Goal: Information Seeking & Learning: Learn about a topic

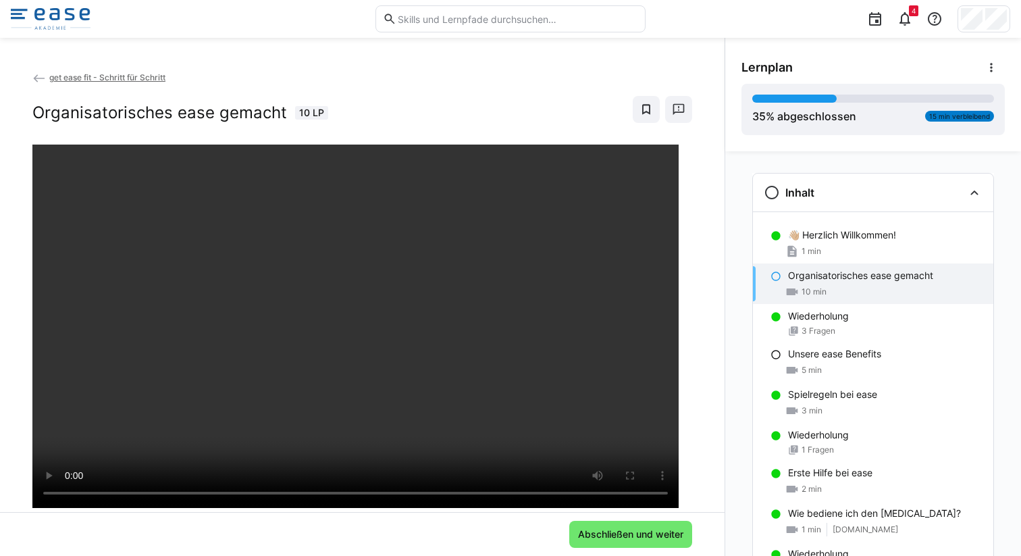
click at [36, 76] on eds-icon at bounding box center [39, 79] width 14 height 14
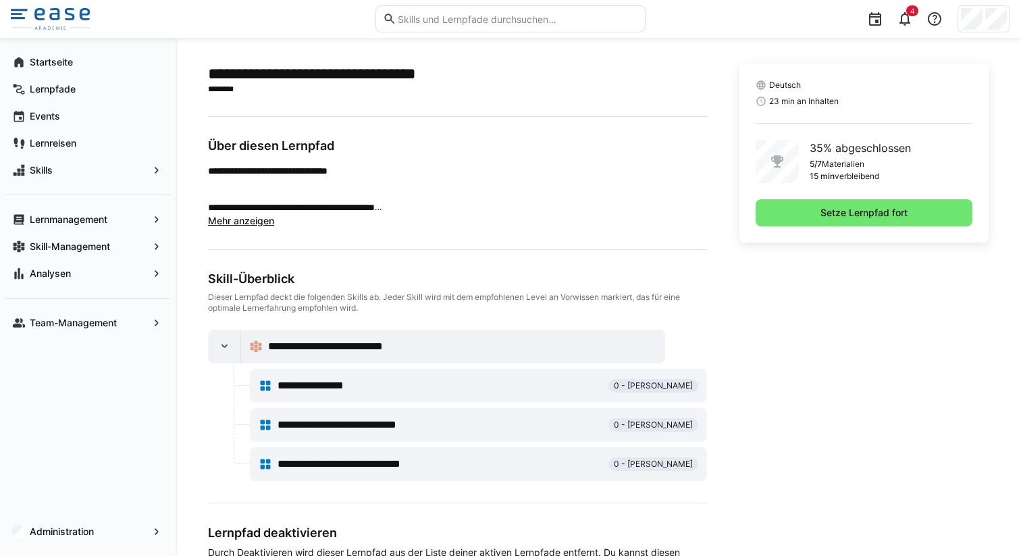
scroll to position [342, 0]
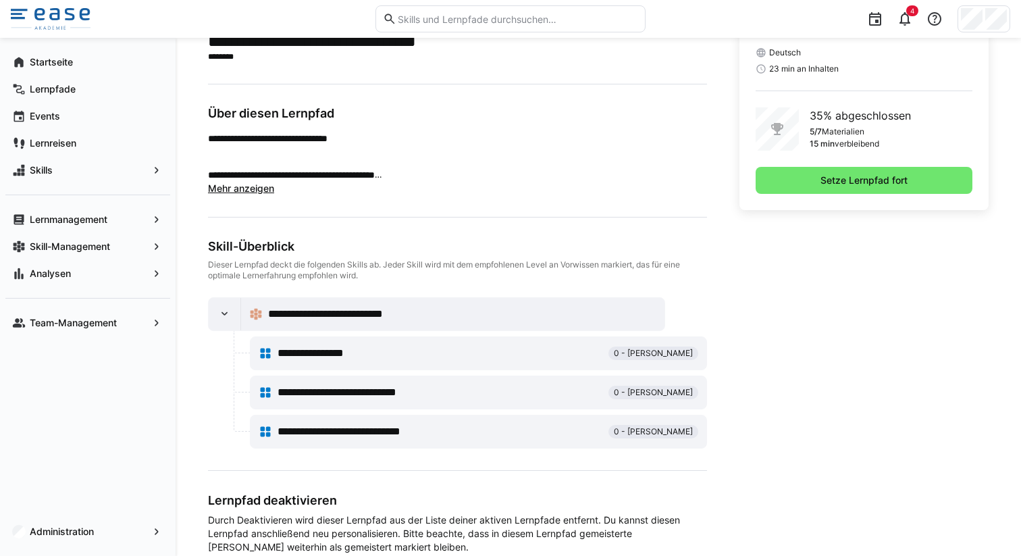
click at [245, 186] on span "Mehr anzeigen" at bounding box center [241, 187] width 66 height 11
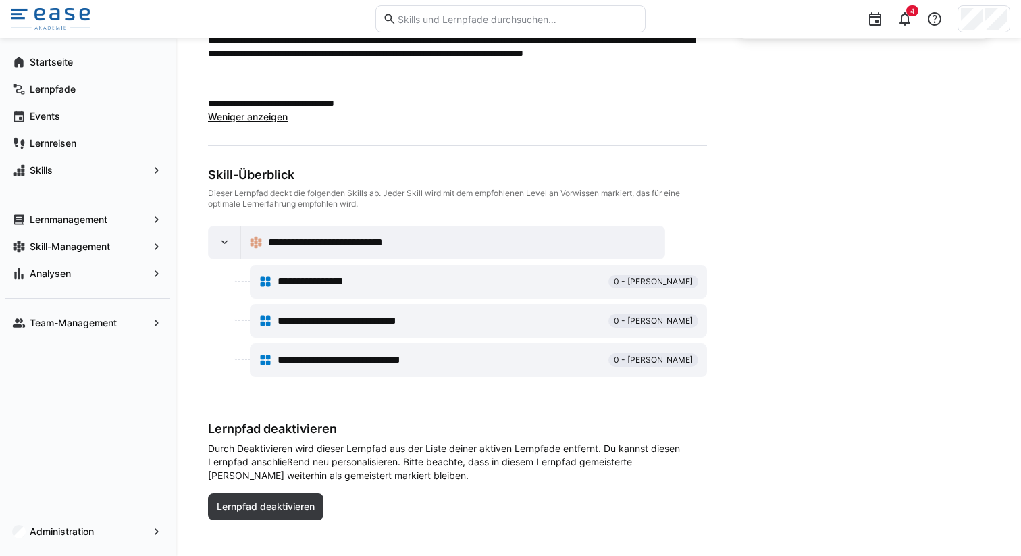
scroll to position [526, 0]
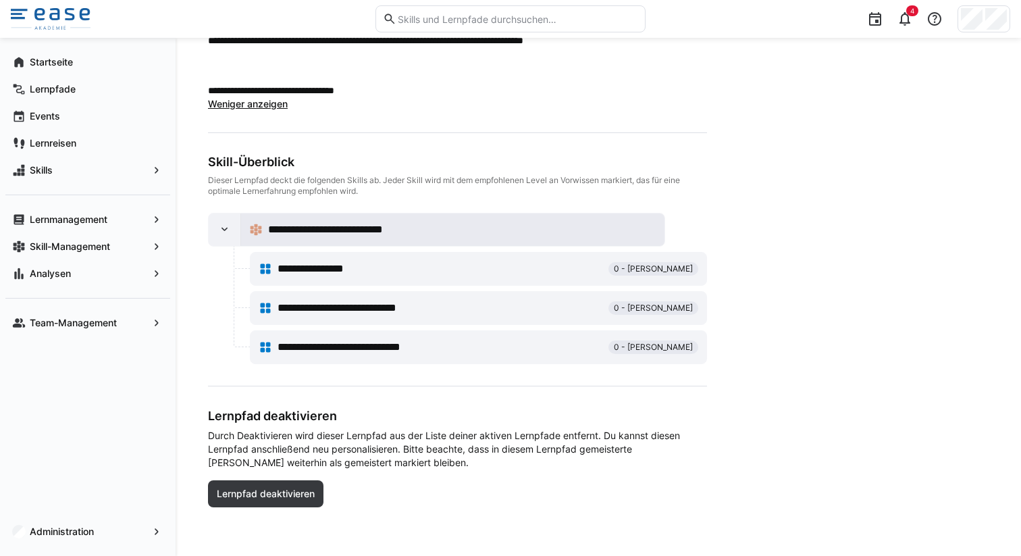
click at [362, 226] on span "**********" at bounding box center [344, 230] width 153 height 16
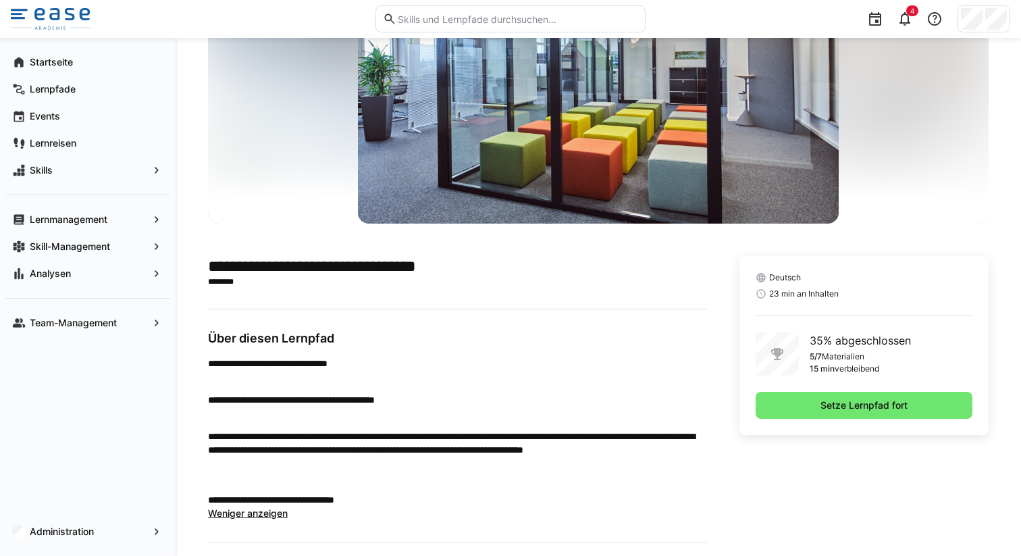
scroll to position [0, 0]
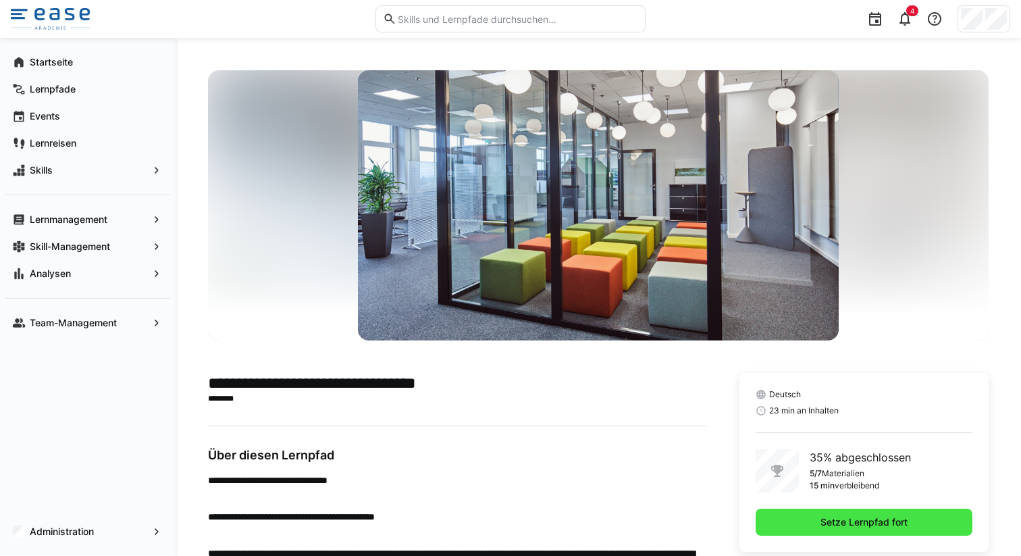
click at [856, 522] on span "Setze Lernpfad fort" at bounding box center [864, 522] width 91 height 14
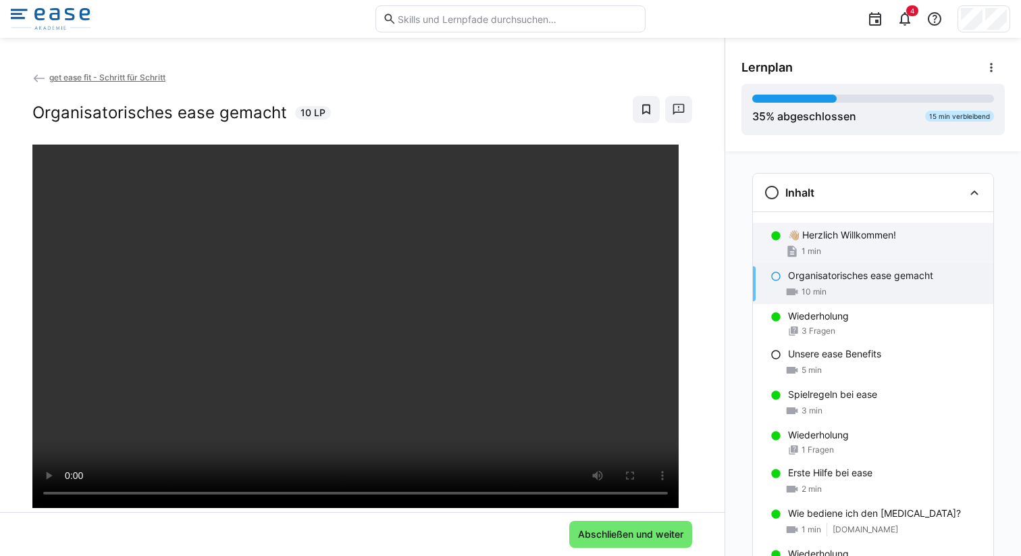
click at [839, 245] on div "1 min" at bounding box center [885, 252] width 195 height 14
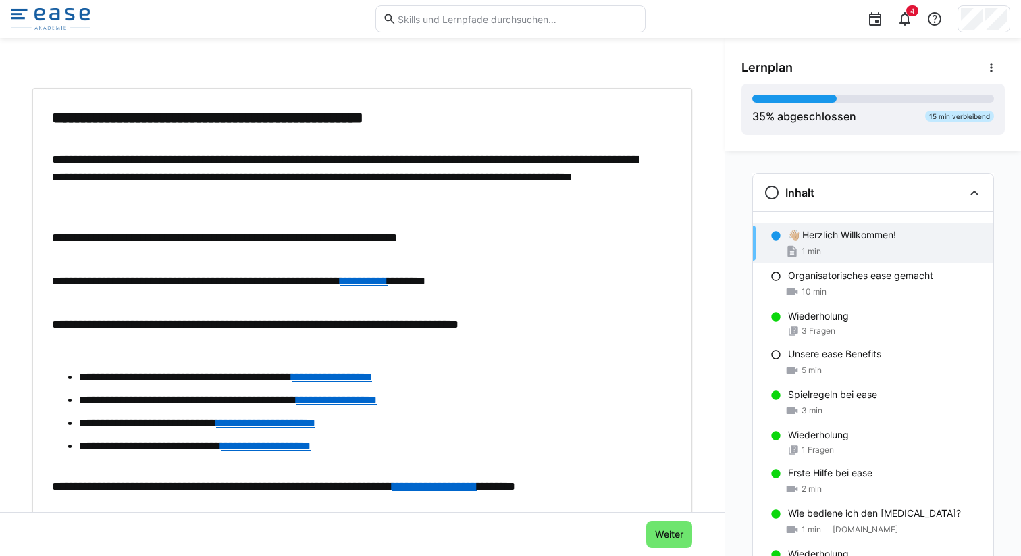
scroll to position [146, 0]
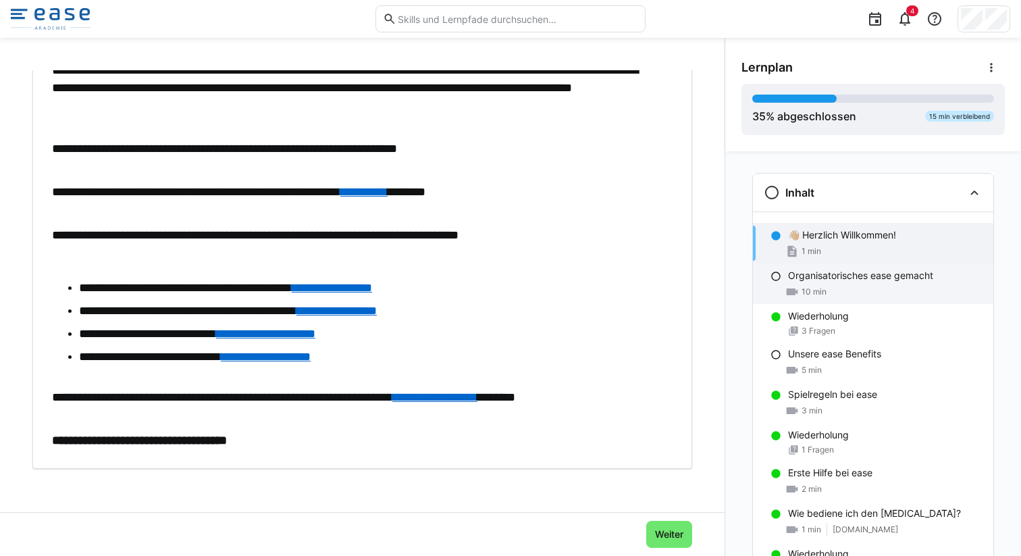
click at [817, 281] on p "Organisatorisches ease gemacht" at bounding box center [860, 276] width 145 height 14
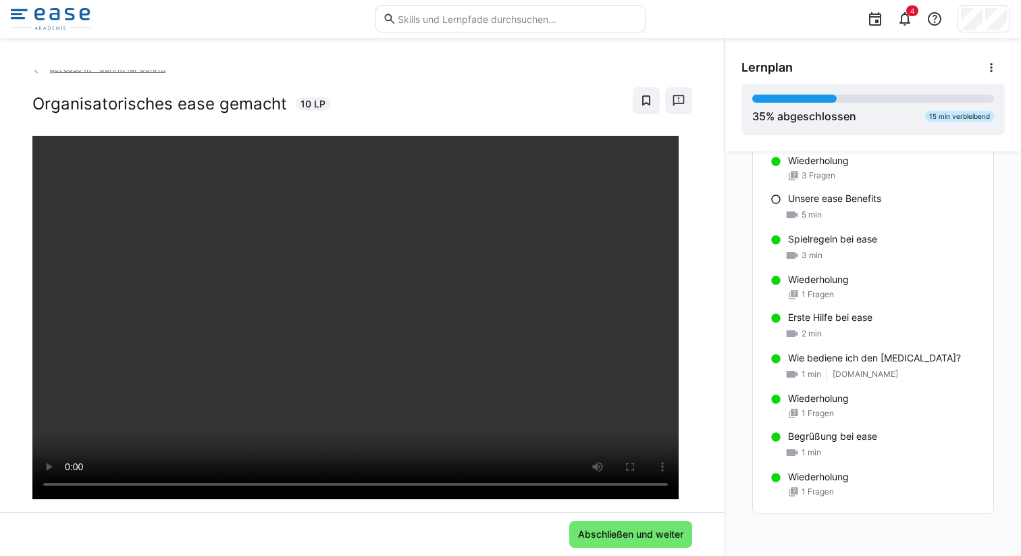
scroll to position [0, 0]
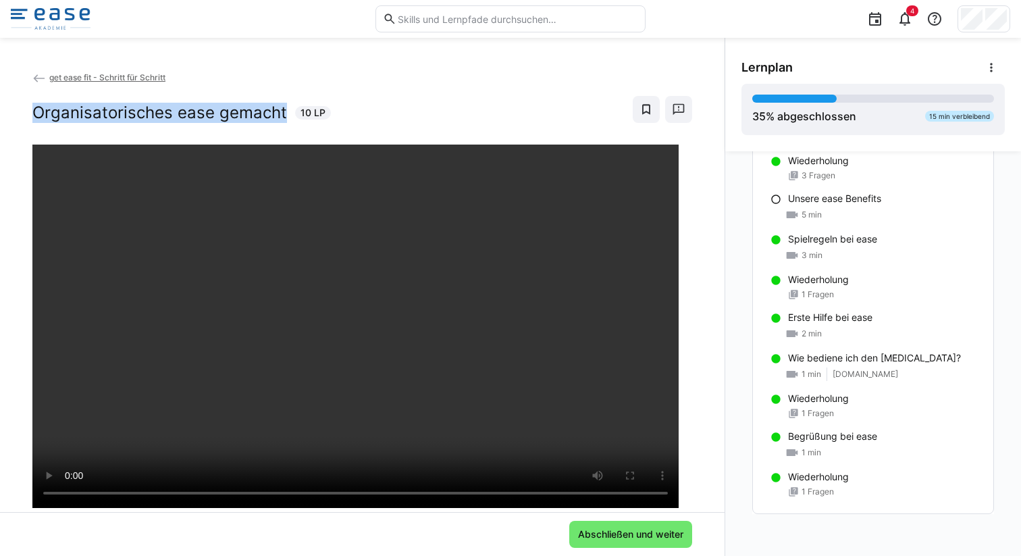
drag, startPoint x: 36, startPoint y: 115, endPoint x: 274, endPoint y: 126, distance: 238.1
click at [274, 126] on div "get ease fit - Schritt für Schritt Organisatorisches ease gemacht 10 LP" at bounding box center [362, 107] width 660 height 74
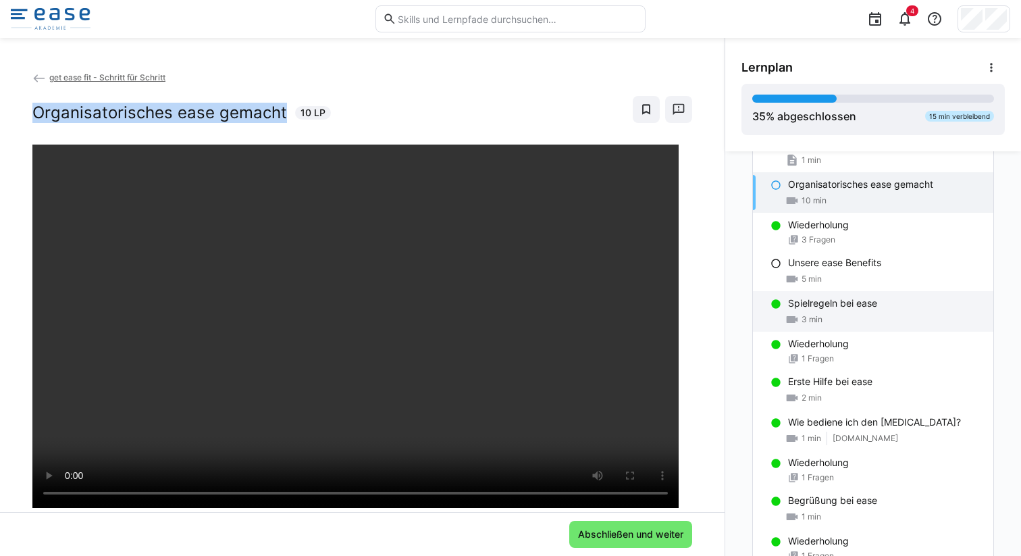
scroll to position [95, 0]
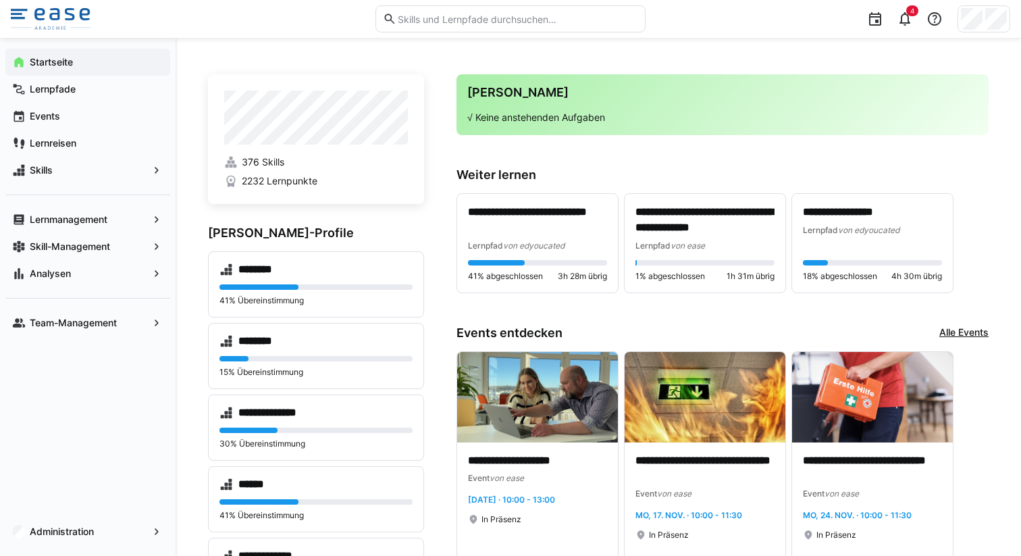
click at [440, 25] on eds-input at bounding box center [511, 18] width 270 height 27
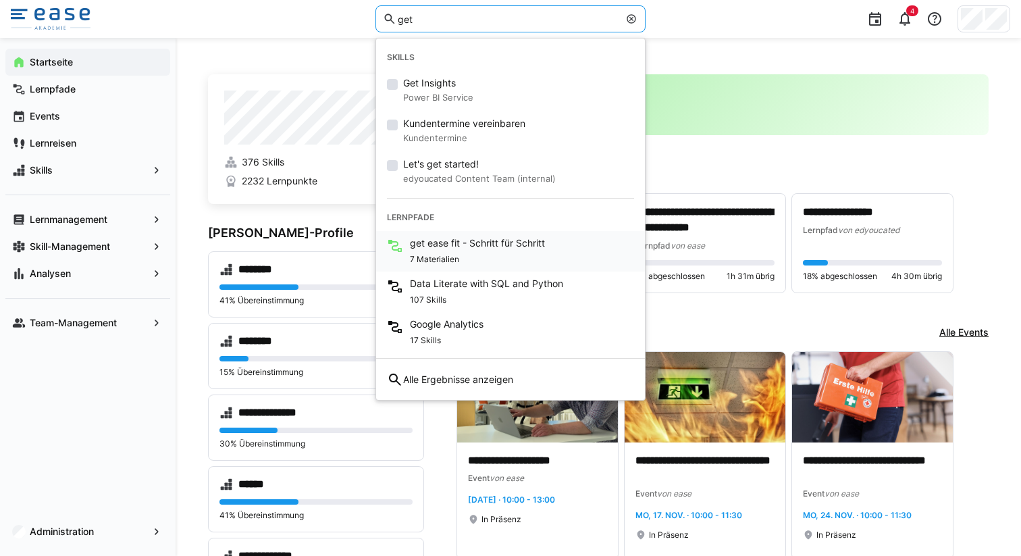
type input "get"
click at [469, 245] on span "get ease fit - Schritt für Schritt" at bounding box center [477, 243] width 135 height 14
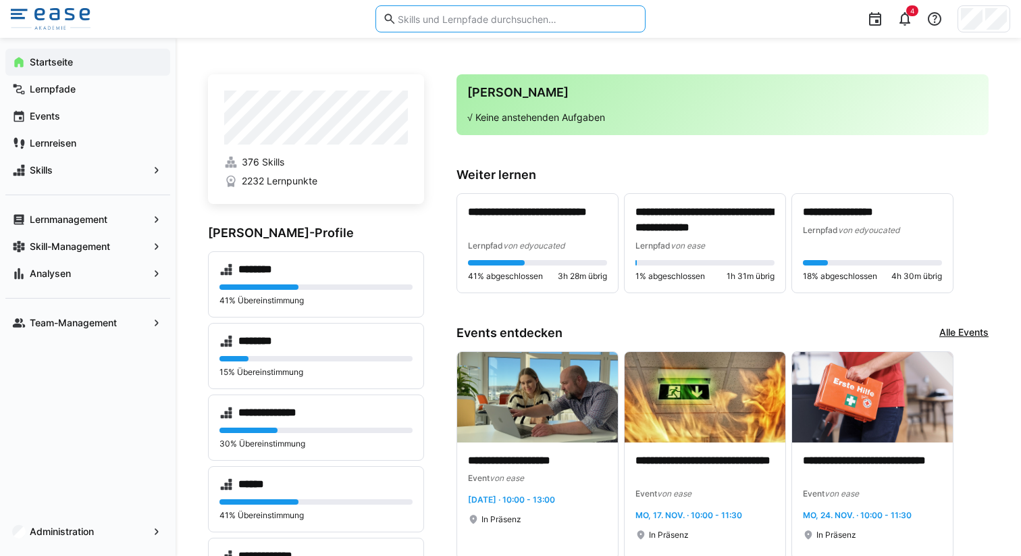
click at [531, 21] on input "text" at bounding box center [518, 19] width 242 height 12
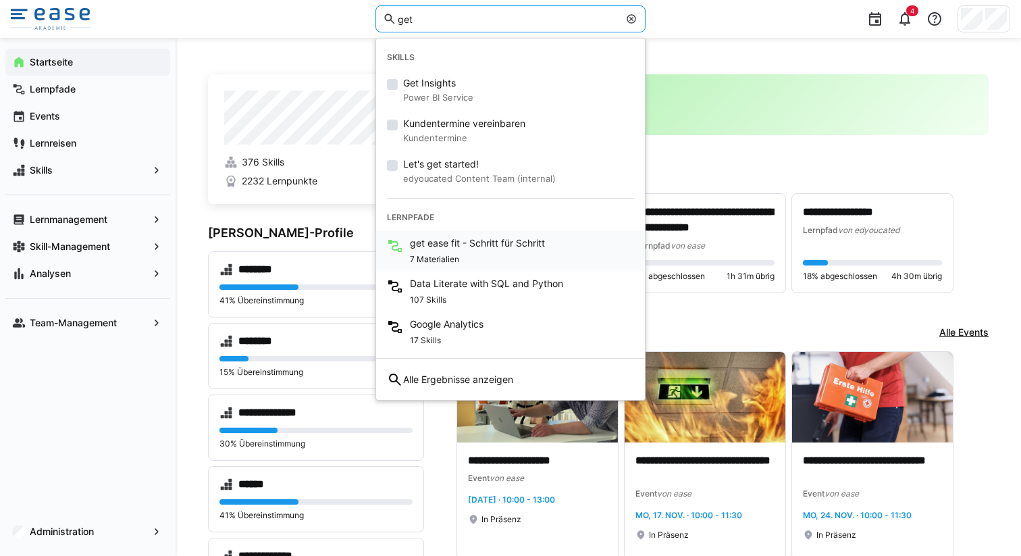
type input "get"
click at [447, 234] on div "get ease fit - Schritt für Schritt 7 Materialien" at bounding box center [510, 251] width 269 height 41
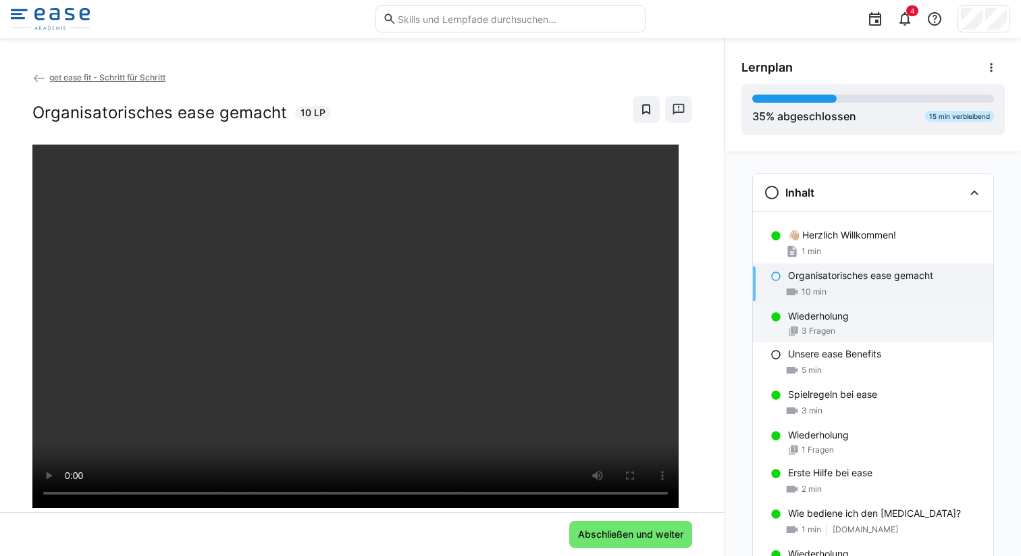
click at [815, 322] on p "Wiederholung" at bounding box center [818, 316] width 61 height 14
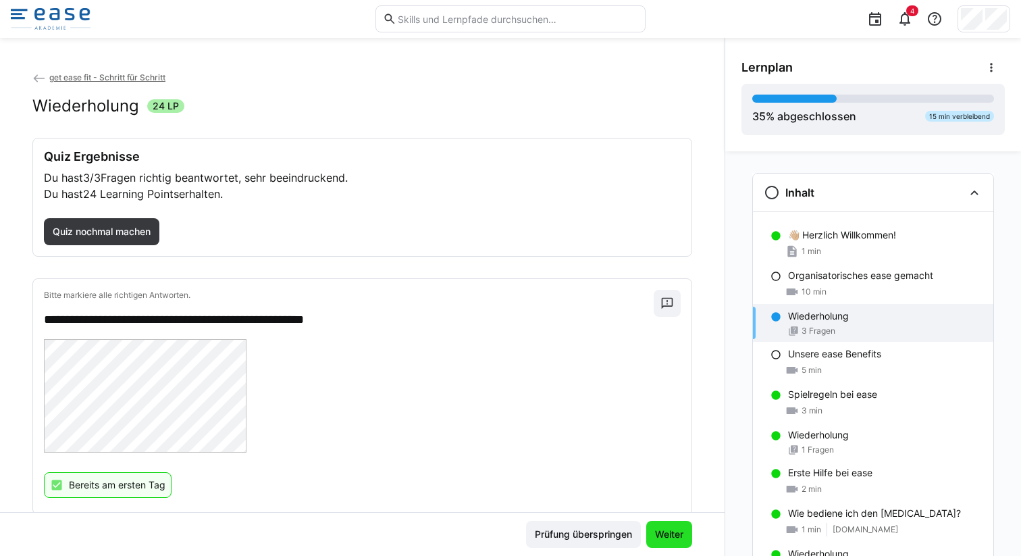
click at [661, 528] on span "Weiter" at bounding box center [669, 535] width 32 height 14
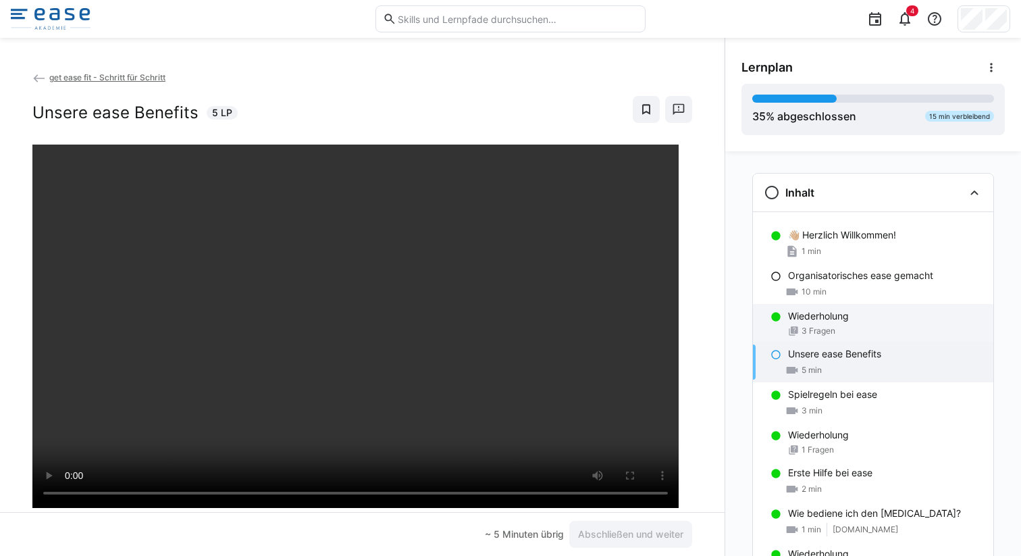
click at [838, 324] on div "Wiederholung 3 Fragen" at bounding box center [873, 323] width 240 height 38
